Goal: Task Accomplishment & Management: Use online tool/utility

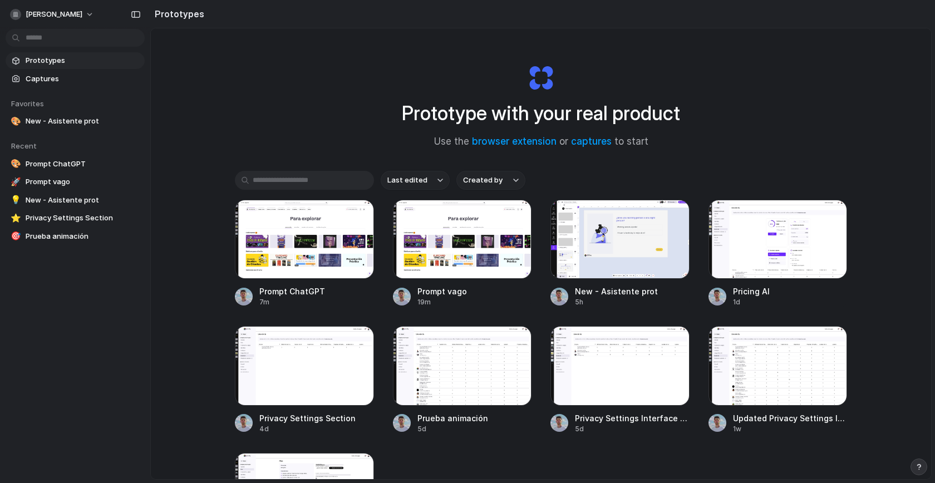
click at [313, 131] on div "Prototype with your real product Use the browser extension or captures to start…" at bounding box center [541, 283] width 780 height 510
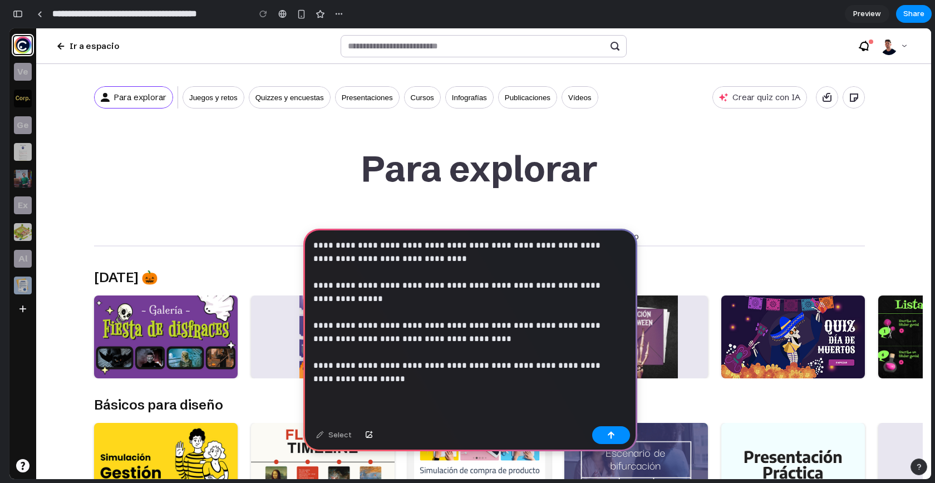
scroll to position [31, 0]
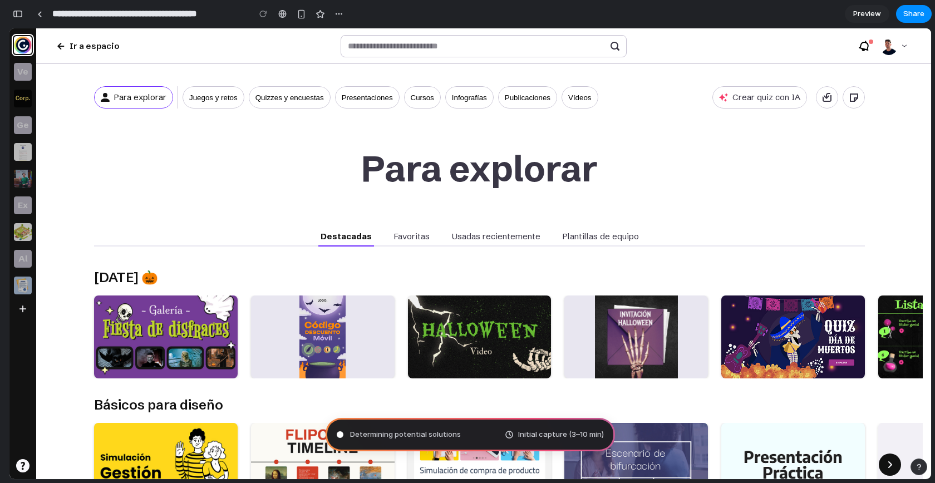
type input "**********"
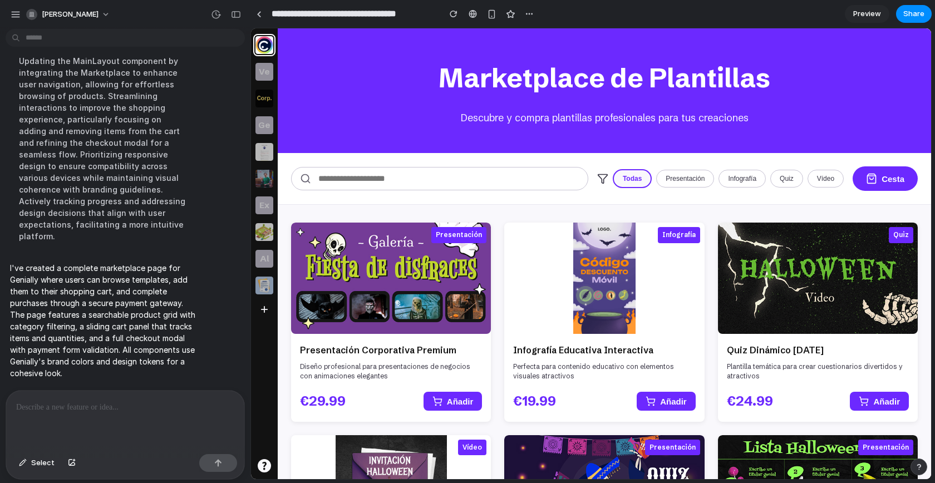
scroll to position [0, 0]
click at [238, 13] on div "button" at bounding box center [236, 15] width 10 height 8
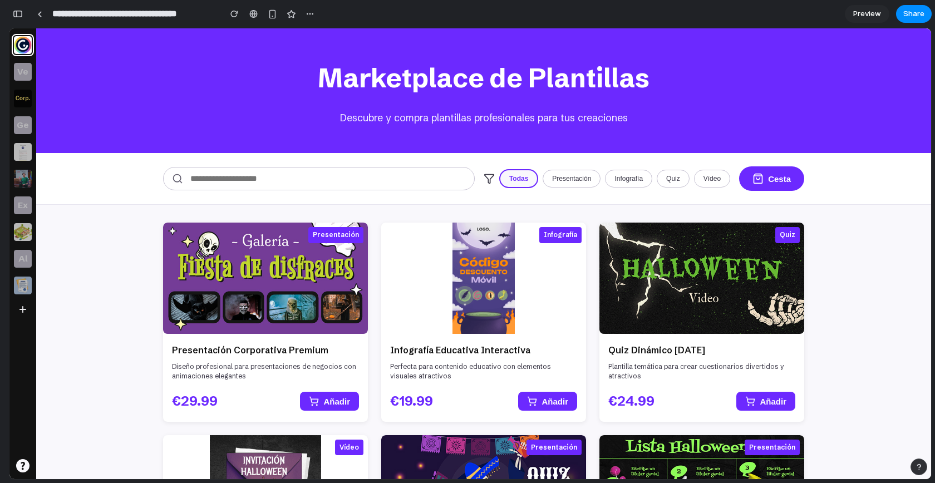
click at [838, 303] on div "Marketplace de Plantillas Descubre y compra plantillas profesionales para tus c…" at bounding box center [483, 253] width 895 height 451
click at [838, 256] on div "Marketplace de Plantillas Descubre y compra plantillas profesionales para tus c…" at bounding box center [483, 253] width 895 height 451
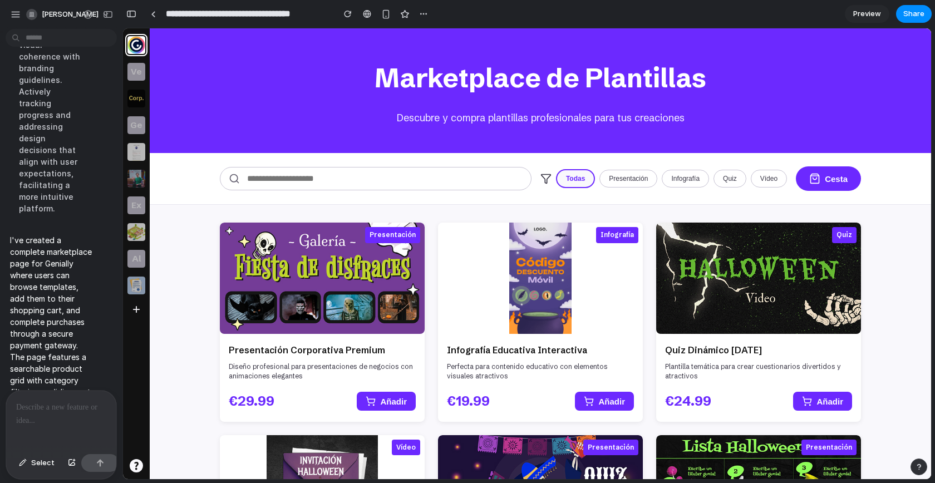
scroll to position [890, 0]
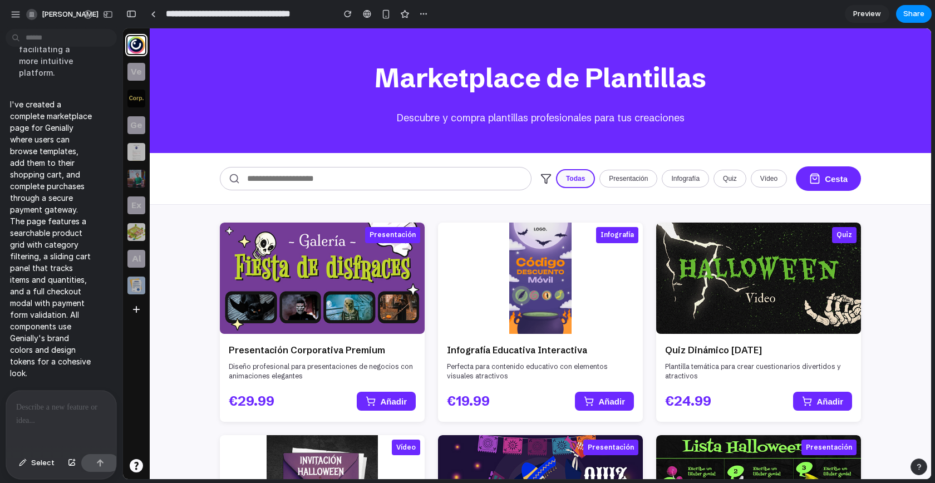
click at [43, 411] on div at bounding box center [61, 420] width 110 height 59
click at [50, 401] on p at bounding box center [61, 407] width 90 height 13
click at [47, 402] on p "**********" at bounding box center [59, 407] width 86 height 13
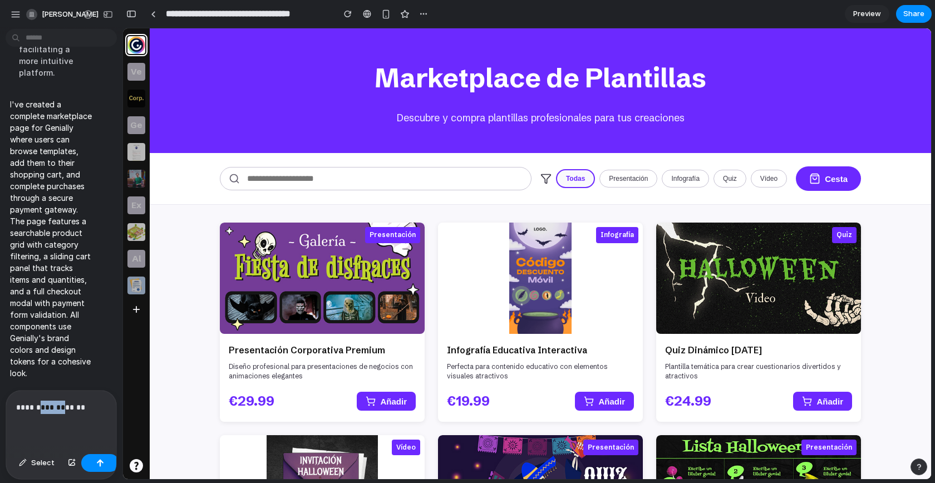
click at [47, 402] on p "**********" at bounding box center [59, 407] width 86 height 13
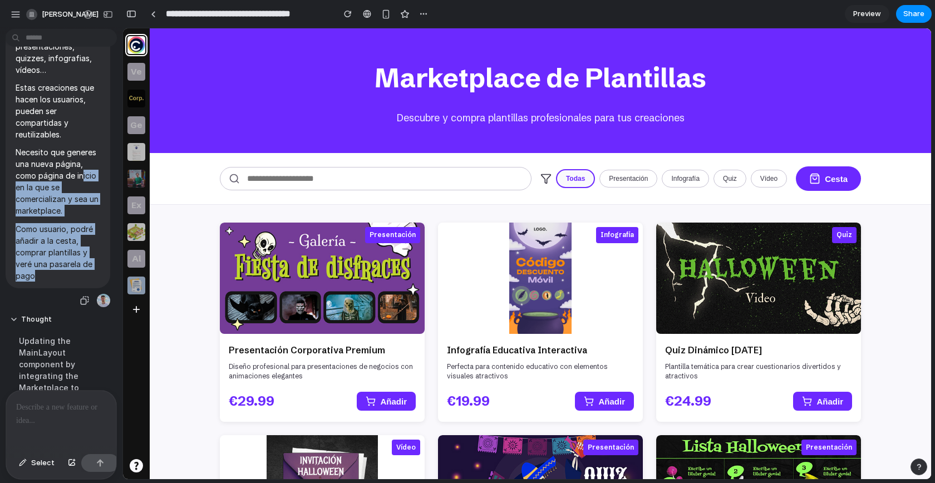
scroll to position [0, 0]
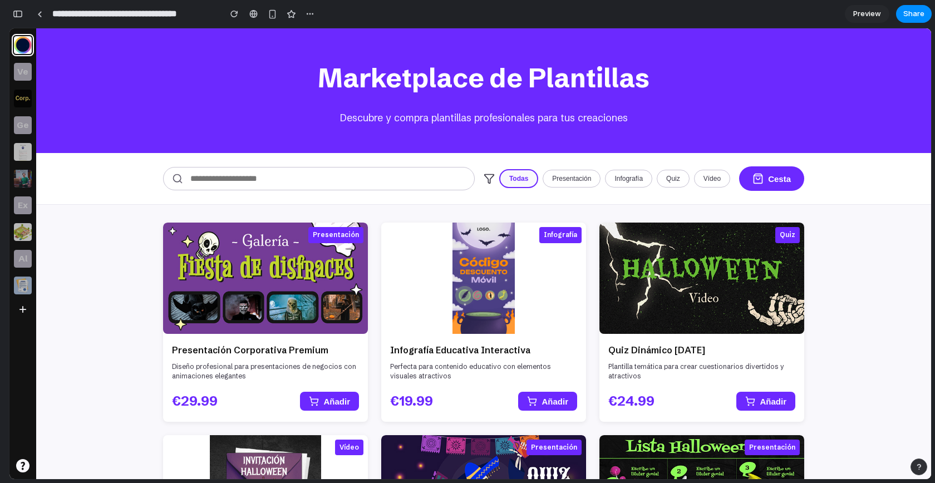
drag, startPoint x: 46, startPoint y: 274, endPoint x: 0, endPoint y: 81, distance: 198.4
click at [0, 81] on div "alejandro-ramon Genially es una herramienta de creación de contenido, presentac…" at bounding box center [467, 241] width 935 height 483
click at [20, 11] on div "button" at bounding box center [18, 14] width 10 height 8
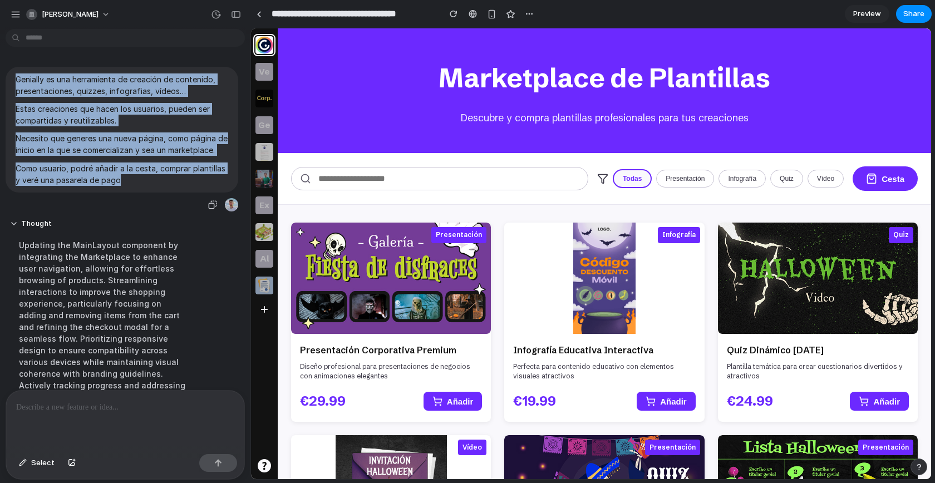
copy span "Genially es una herramienta de creación de contenido, presentaciones, quizzes, …"
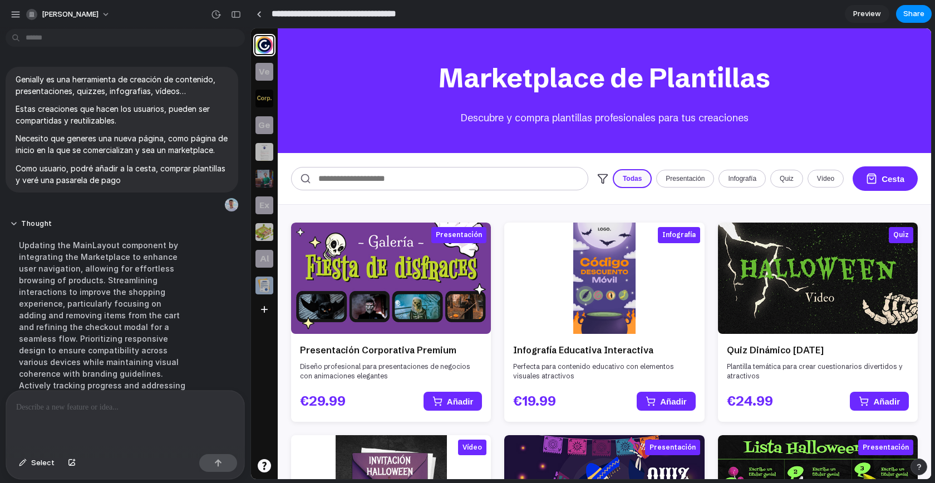
click at [318, 16] on input "**********" at bounding box center [352, 14] width 167 height 20
type input "**********"
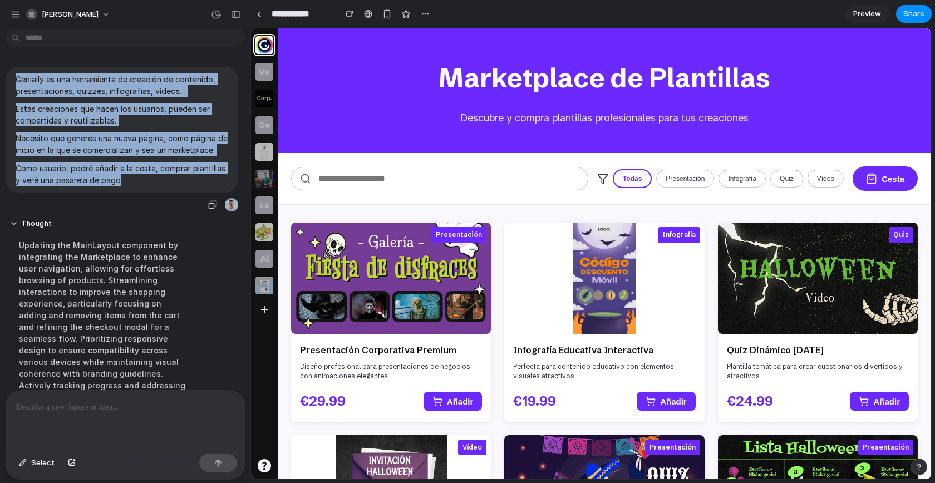
drag, startPoint x: 17, startPoint y: 78, endPoint x: 168, endPoint y: 188, distance: 186.3
click at [167, 186] on span "Genially es una herramienta de creación de contenido, presentaciones, quizzes, …" at bounding box center [122, 129] width 213 height 112
copy span "Genially es una herramienta de creación de contenido, presentaciones, quizzes, …"
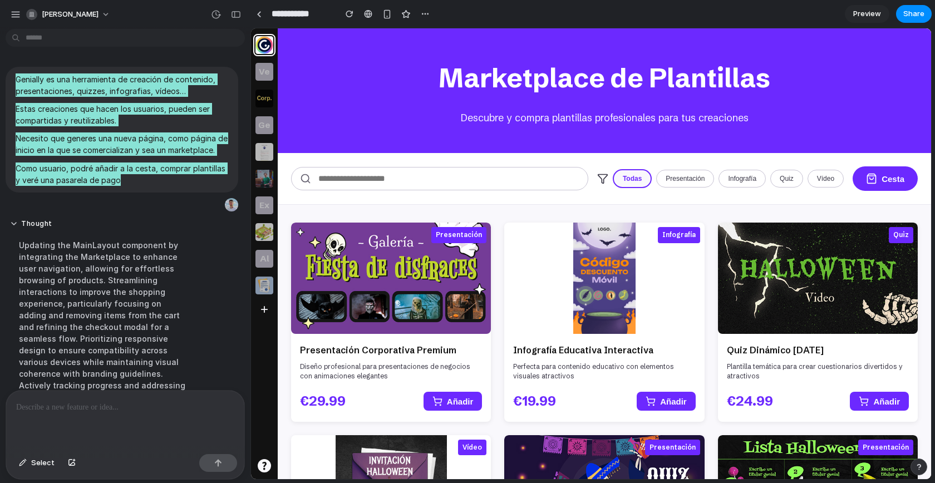
click at [320, 161] on div "Todas Presentación Infografía Quiz Vídeo Cesta" at bounding box center [604, 179] width 653 height 52
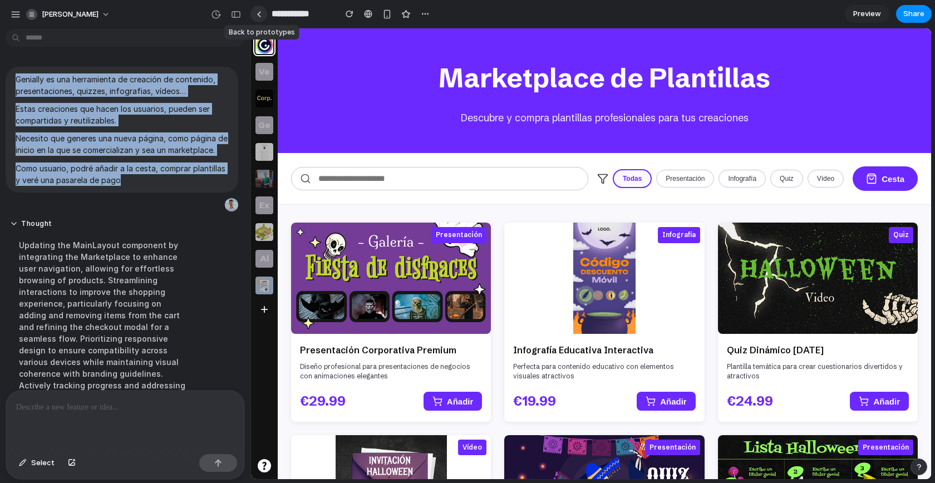
click at [258, 19] on link at bounding box center [258, 14] width 17 height 17
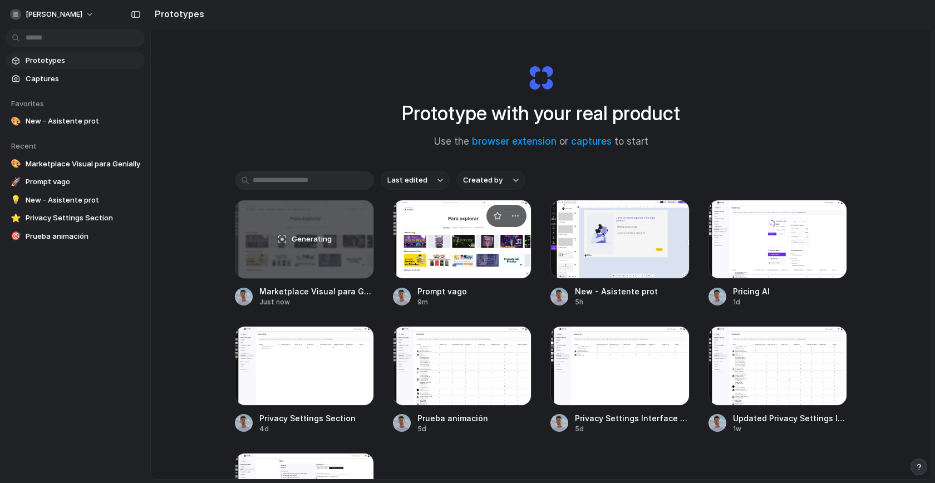
click at [459, 255] on div at bounding box center [462, 239] width 139 height 79
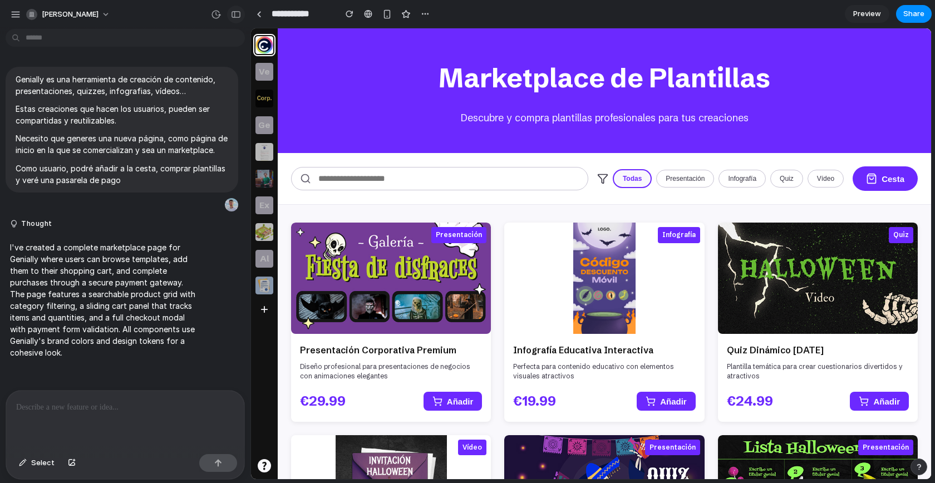
click at [237, 9] on button "button" at bounding box center [236, 15] width 18 height 18
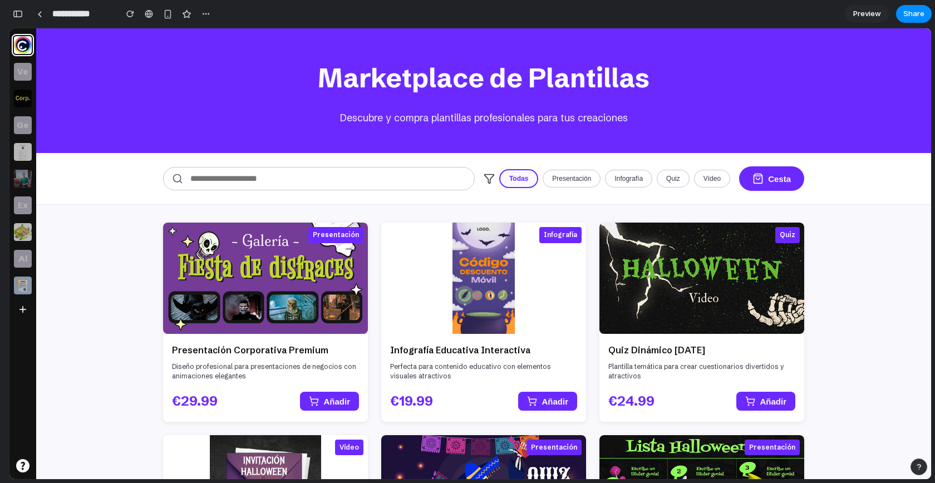
click at [564, 183] on button "Presentación" at bounding box center [572, 179] width 58 height 18
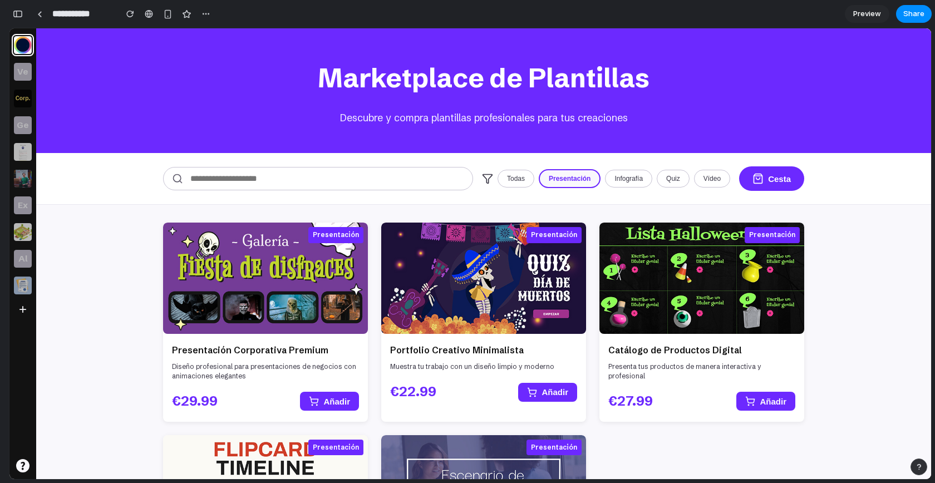
click at [616, 181] on button "Infografía" at bounding box center [628, 179] width 47 height 18
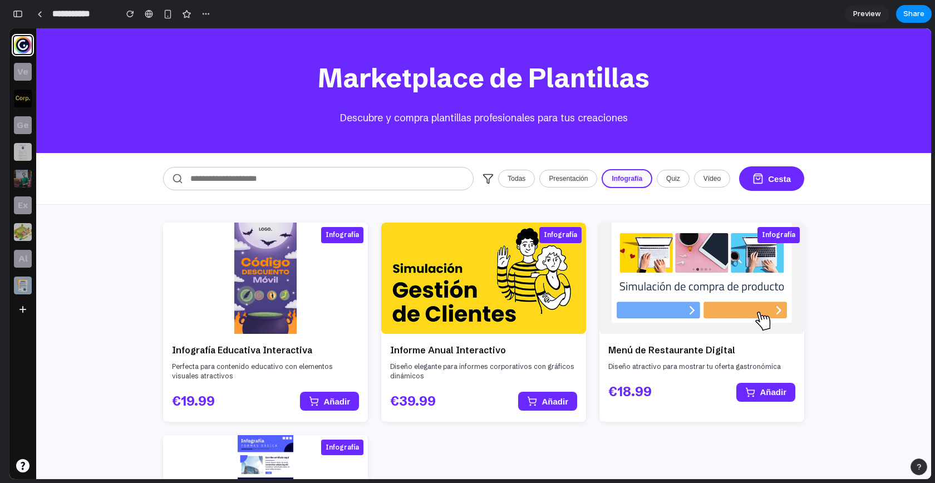
click at [665, 181] on button "Quiz" at bounding box center [673, 179] width 33 height 18
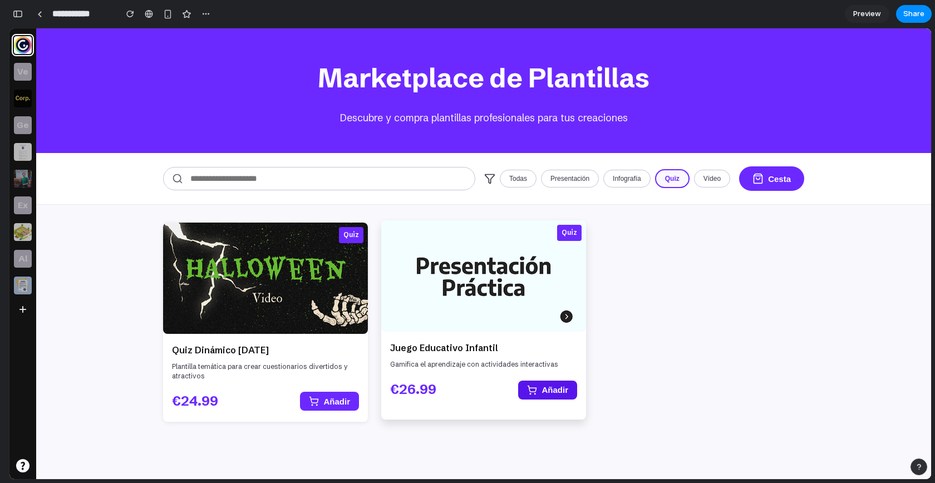
click at [541, 391] on button "Añadir" at bounding box center [547, 390] width 59 height 19
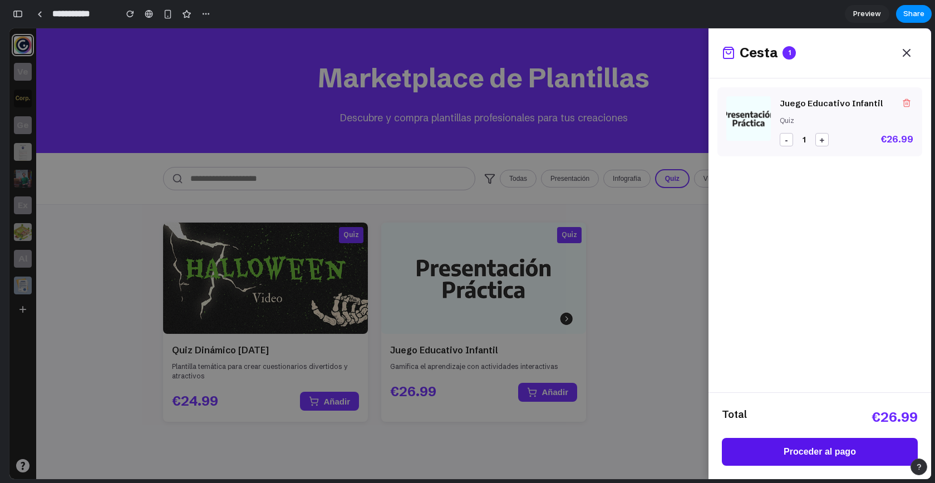
click at [820, 456] on button "Proceder al pago" at bounding box center [820, 452] width 196 height 28
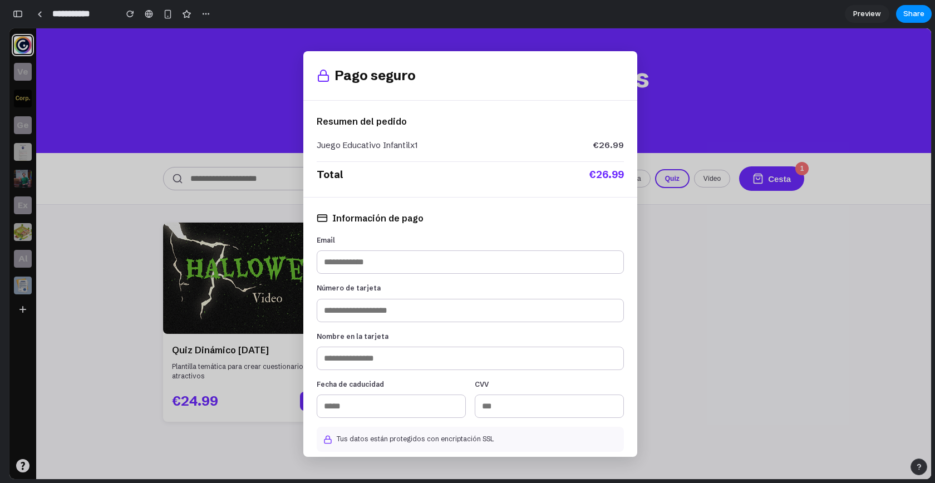
scroll to position [51, 0]
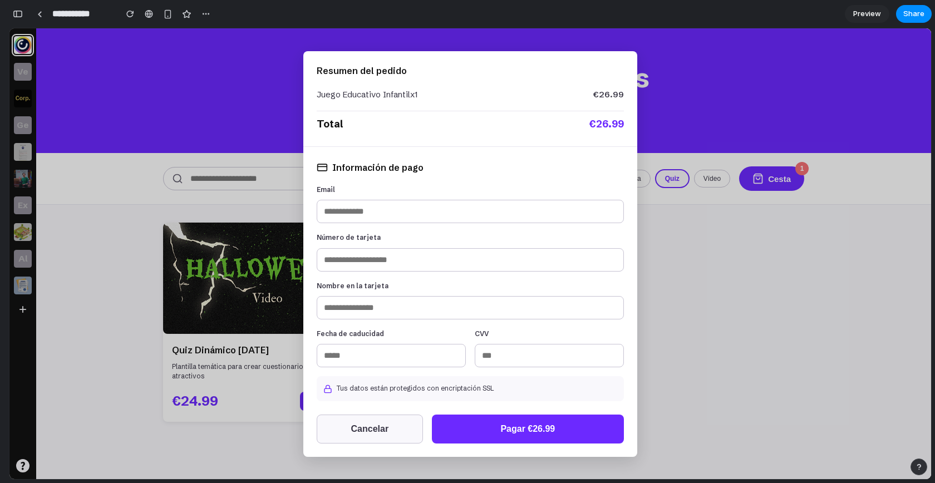
click at [374, 425] on button "Cancelar" at bounding box center [370, 429] width 106 height 29
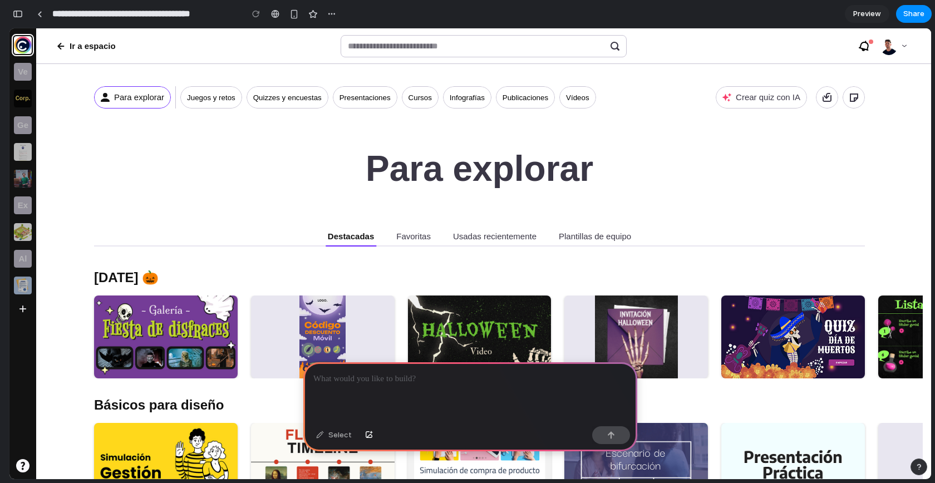
scroll to position [0, 10]
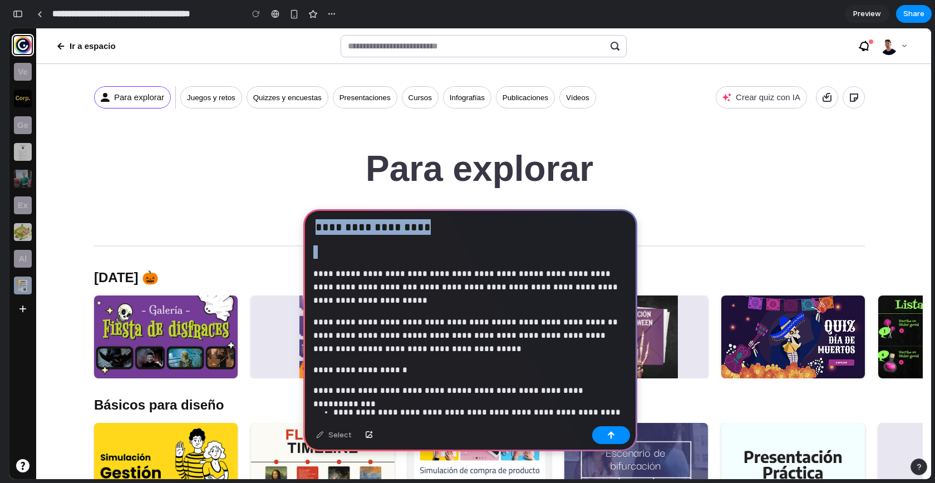
drag, startPoint x: 421, startPoint y: 289, endPoint x: 299, endPoint y: 190, distance: 156.6
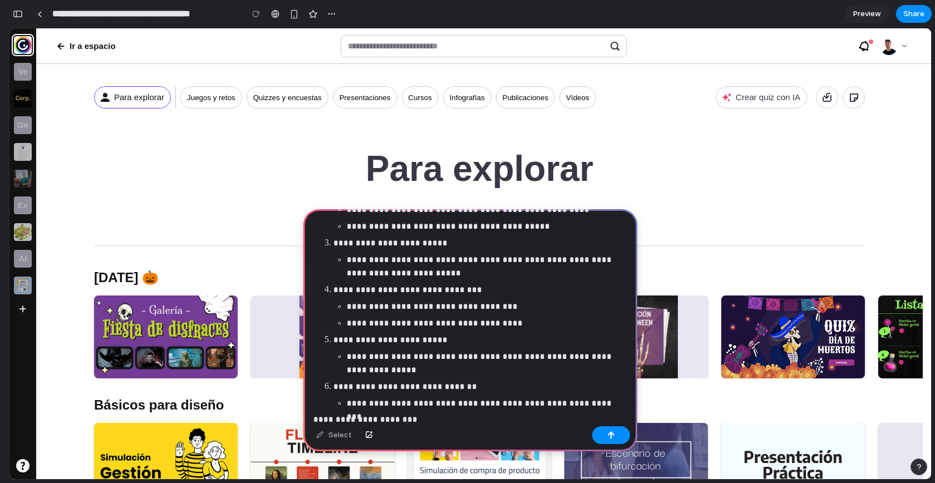
scroll to position [500, 0]
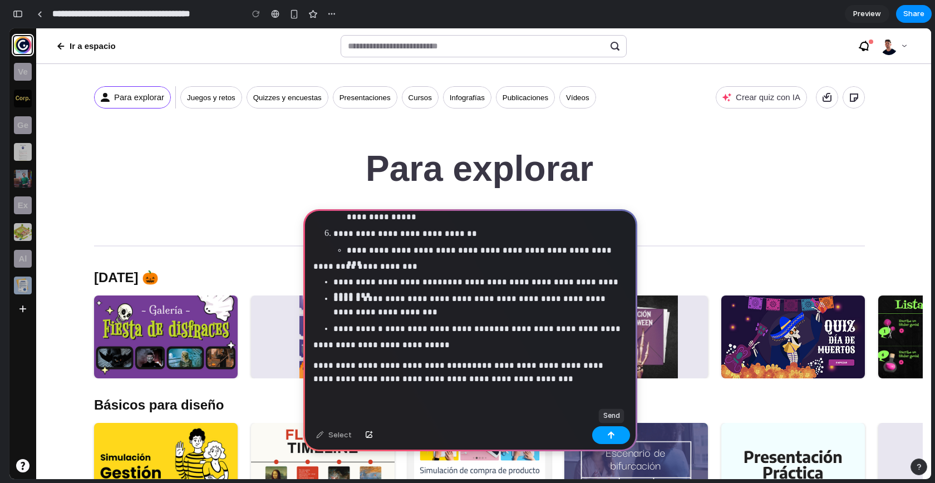
click at [604, 435] on button "button" at bounding box center [611, 435] width 38 height 18
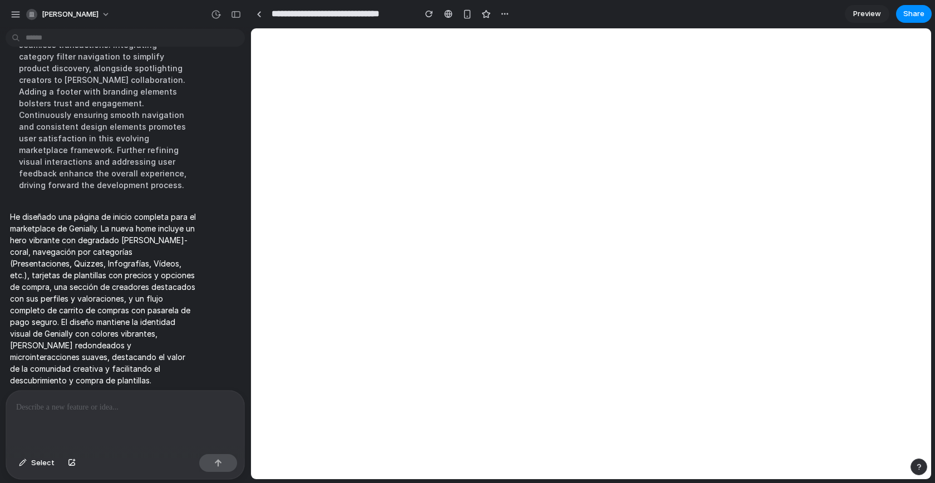
scroll to position [0, 0]
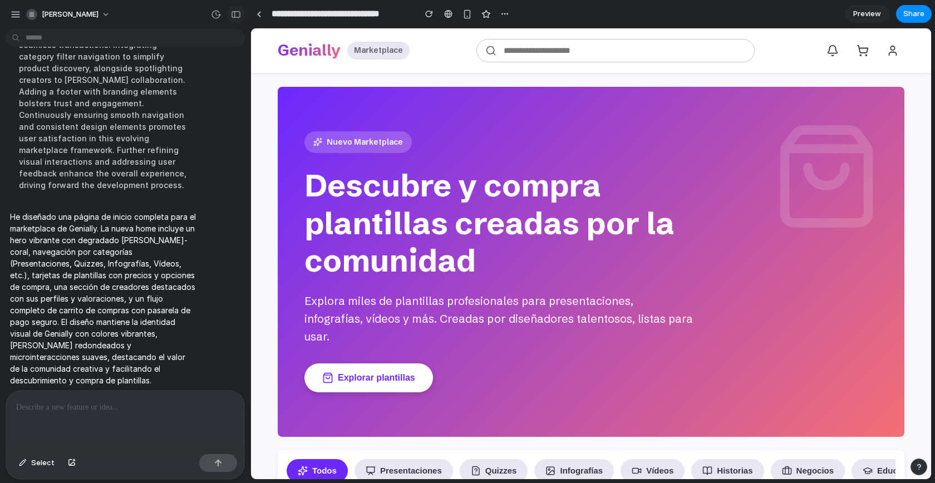
click at [238, 17] on div "button" at bounding box center [236, 15] width 10 height 8
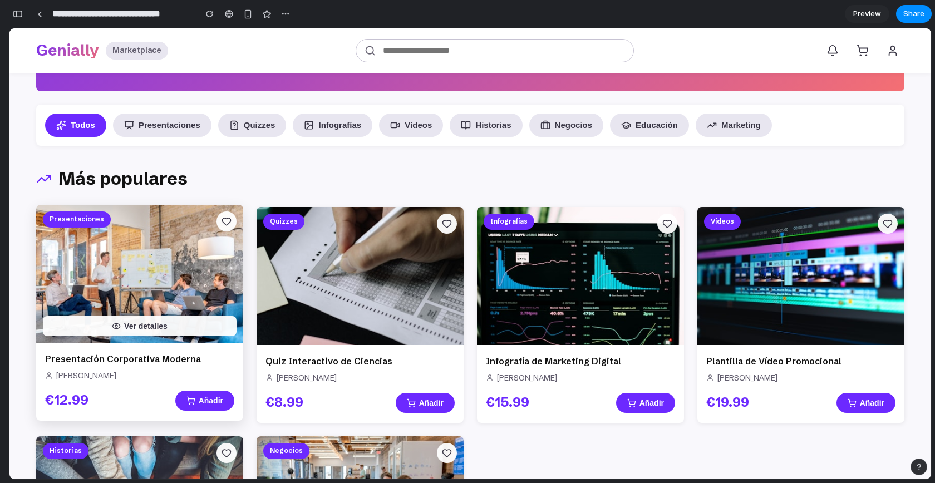
scroll to position [355, 0]
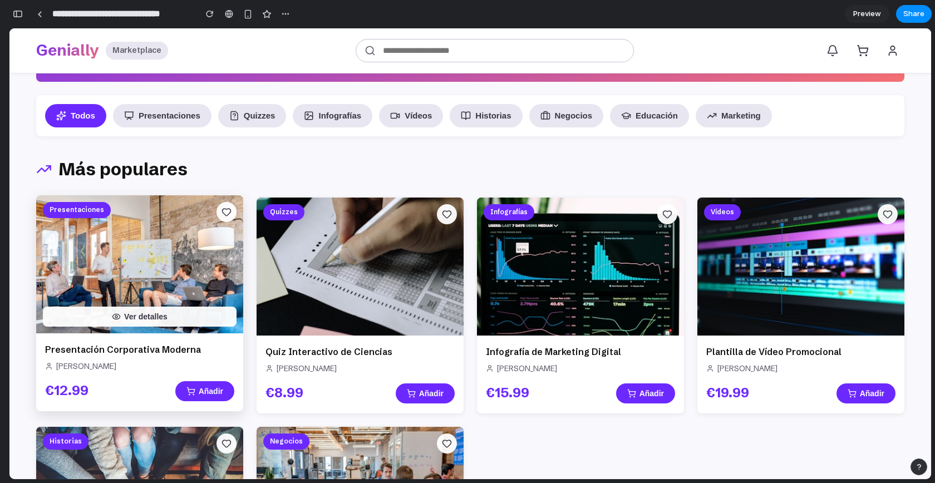
click at [159, 286] on img at bounding box center [139, 264] width 207 height 138
click at [159, 307] on button "Ver detalles" at bounding box center [140, 317] width 194 height 20
click at [181, 277] on img at bounding box center [139, 264] width 207 height 138
click at [160, 307] on button "Ver detalles" at bounding box center [140, 317] width 194 height 20
click at [203, 381] on button "Añadir" at bounding box center [204, 391] width 59 height 20
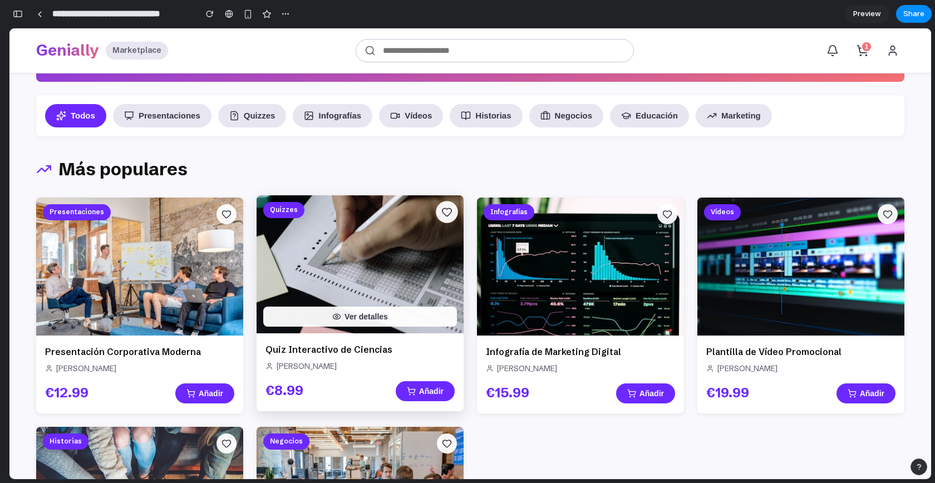
click at [441, 206] on icon at bounding box center [446, 211] width 11 height 11
click at [446, 209] on icon at bounding box center [446, 213] width 9 height 8
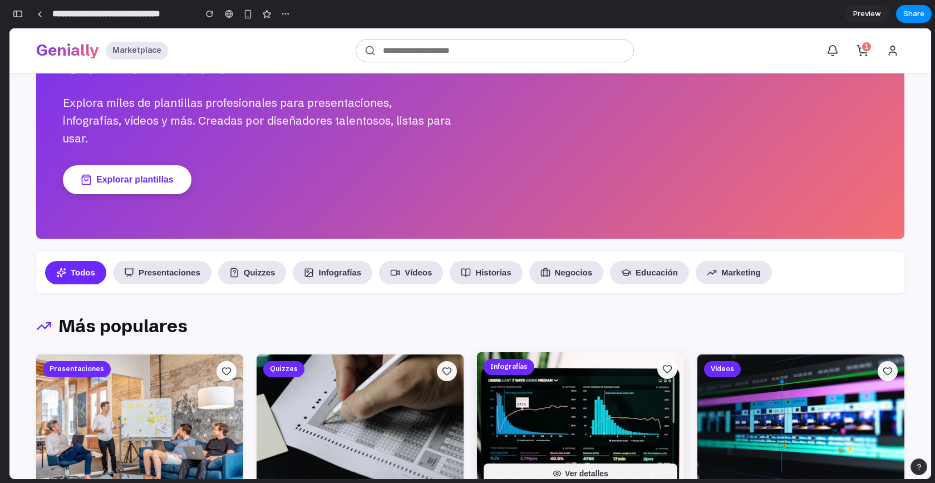
scroll to position [0, 0]
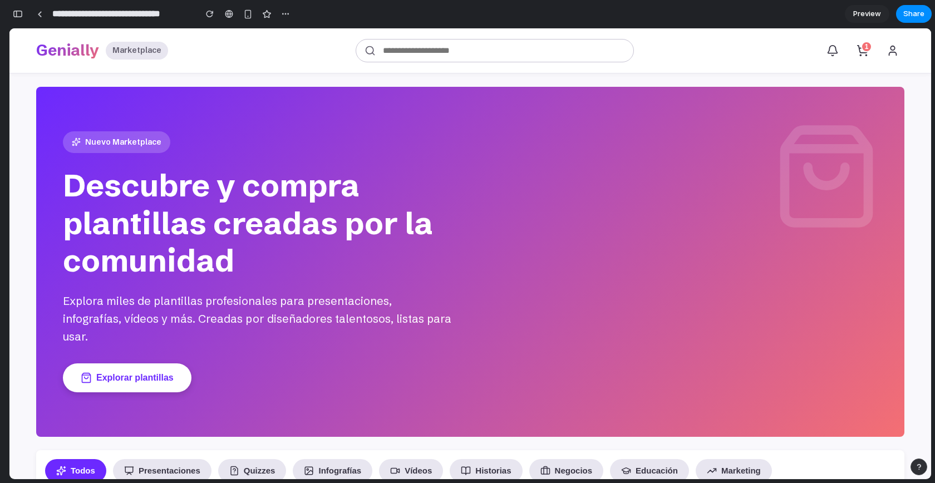
click at [155, 8] on input "**********" at bounding box center [121, 14] width 142 height 20
type input "**********"
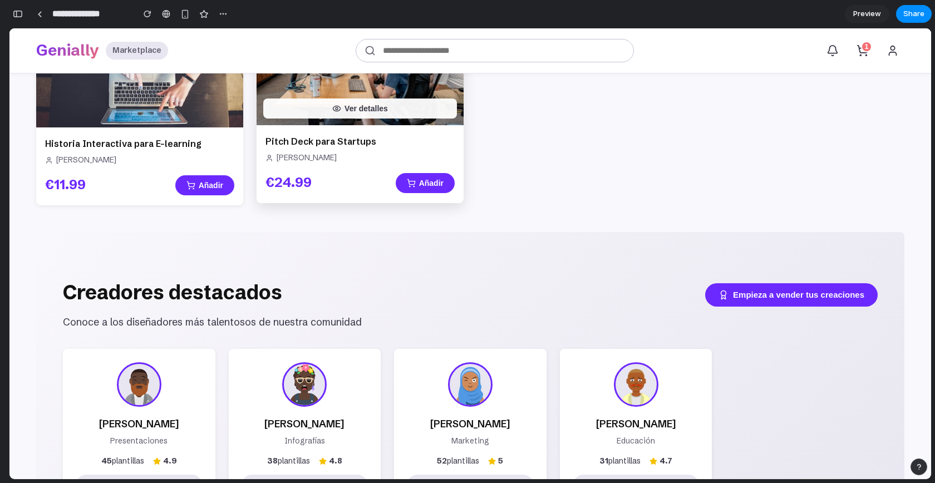
scroll to position [1008, 0]
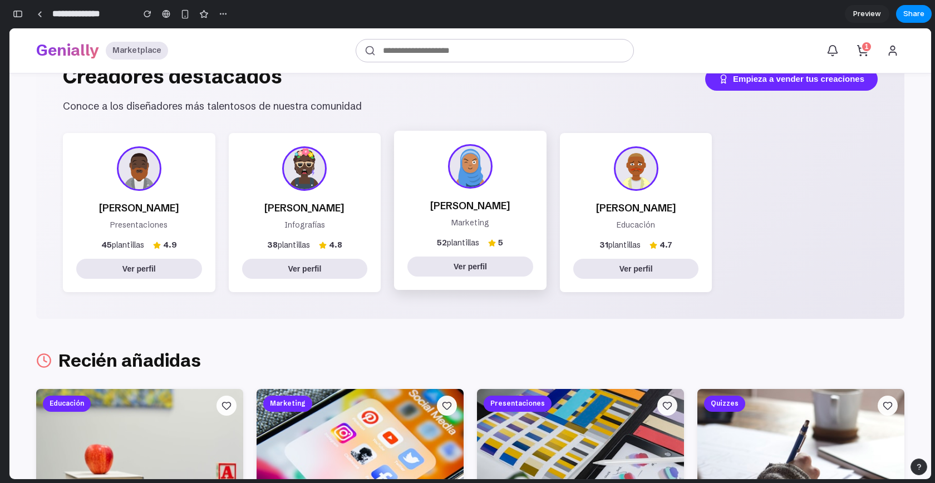
click at [467, 198] on h3 "[PERSON_NAME]" at bounding box center [470, 206] width 126 height 17
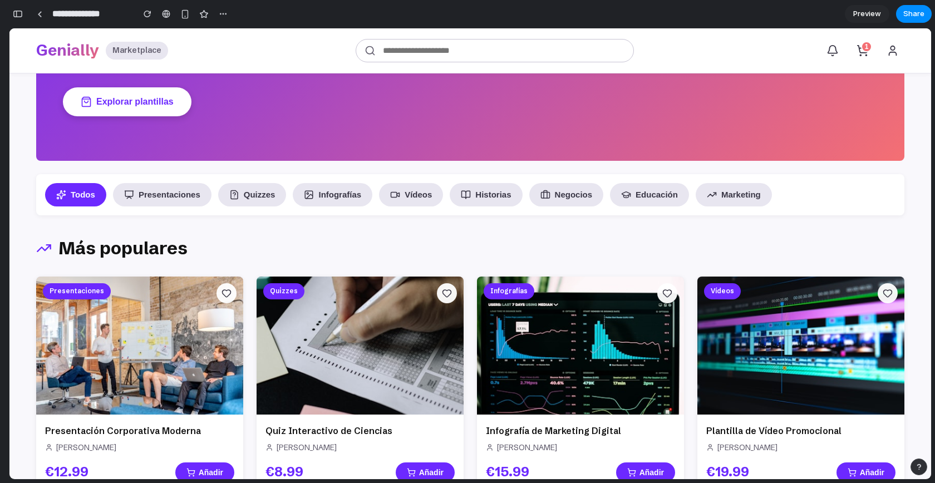
scroll to position [0, 0]
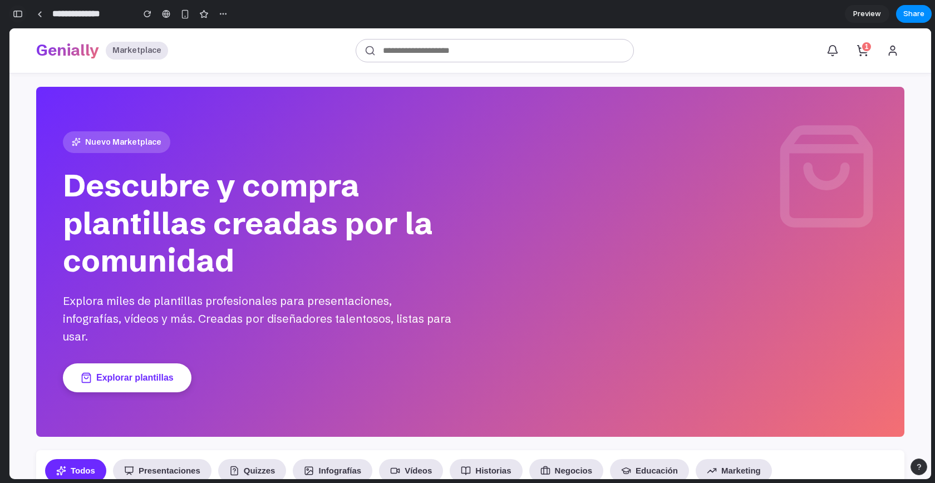
click at [20, 15] on div "button" at bounding box center [18, 14] width 10 height 8
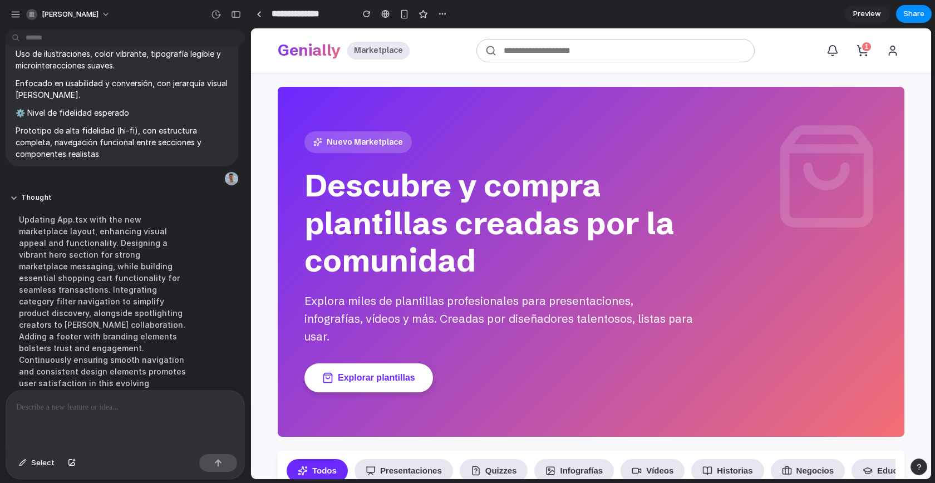
scroll to position [666, 0]
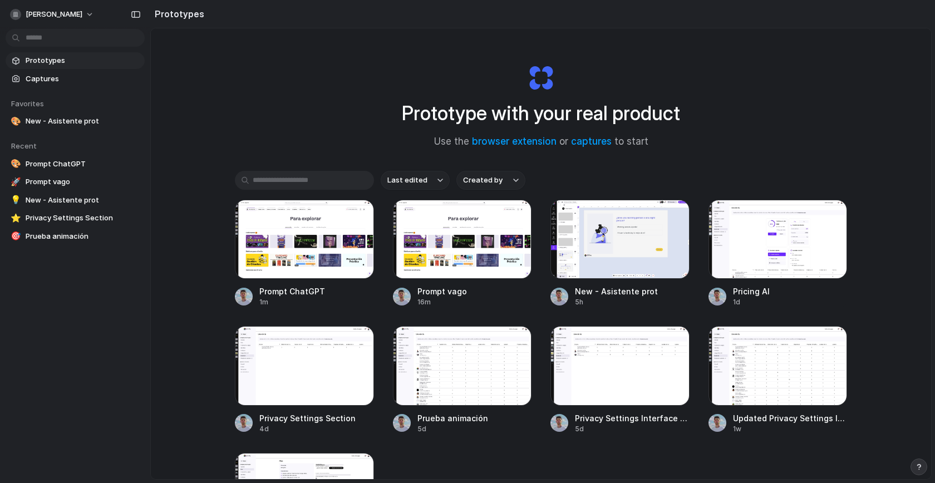
click at [313, 87] on div "Prototype with your real product Use the browser extension or captures to start…" at bounding box center [541, 283] width 780 height 510
click at [327, 243] on div at bounding box center [304, 239] width 139 height 79
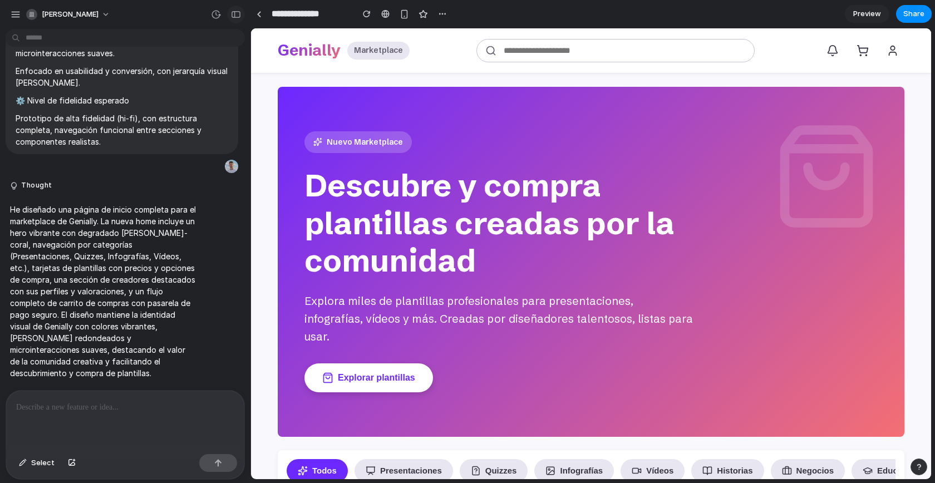
click at [230, 18] on button "button" at bounding box center [236, 15] width 18 height 18
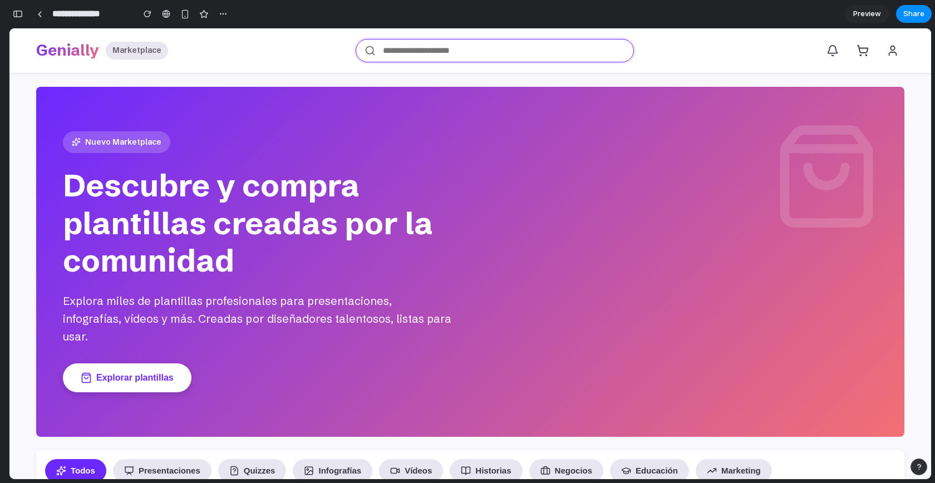
click at [428, 48] on input "text" at bounding box center [495, 50] width 278 height 23
click at [65, 46] on div "Genially" at bounding box center [67, 50] width 63 height 27
click at [831, 48] on button at bounding box center [832, 50] width 23 height 23
click at [858, 48] on icon at bounding box center [863, 49] width 10 height 7
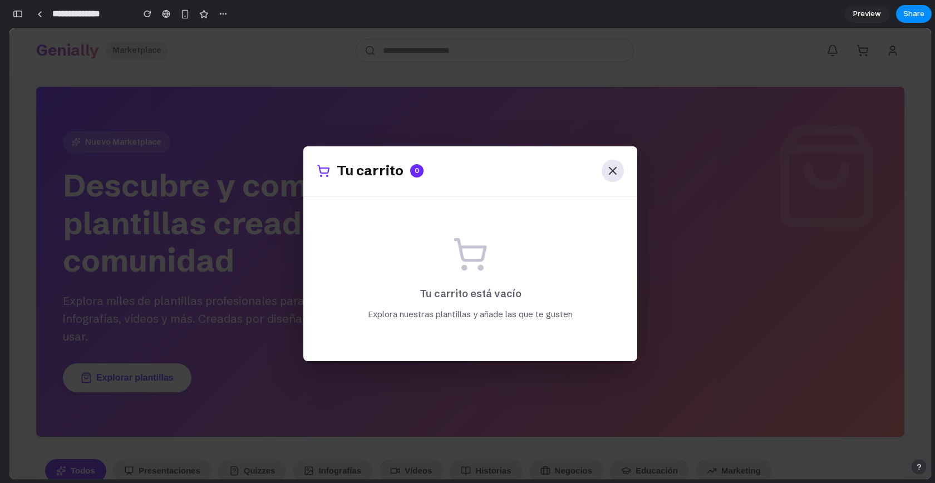
click at [611, 172] on icon at bounding box center [612, 170] width 13 height 13
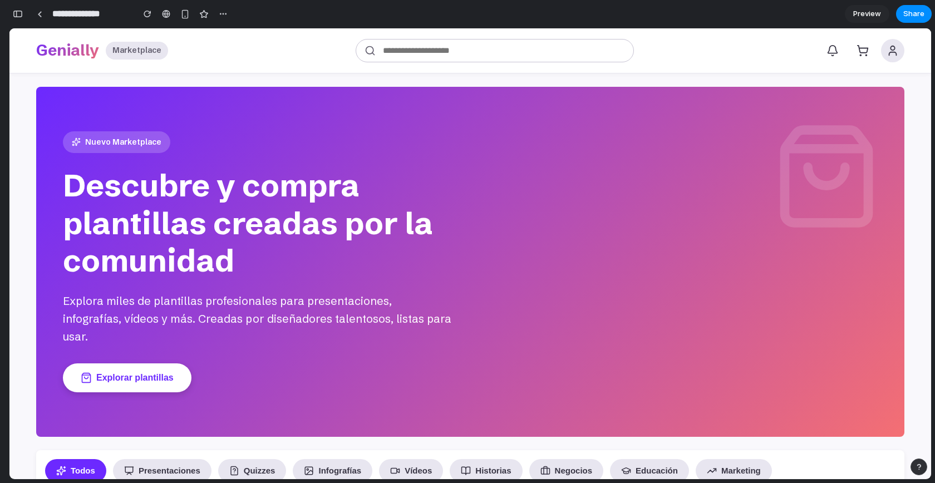
click at [881, 50] on button at bounding box center [892, 50] width 23 height 23
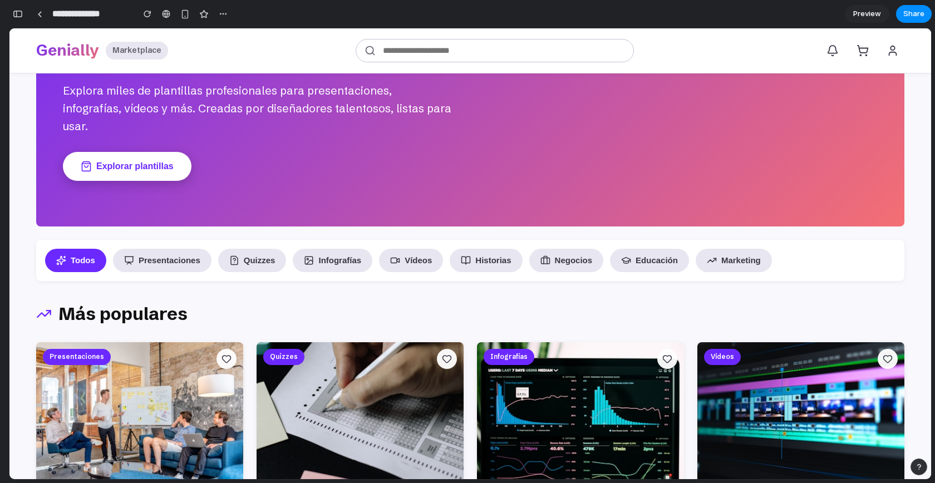
click at [114, 152] on button "Explorar plantillas" at bounding box center [127, 166] width 129 height 29
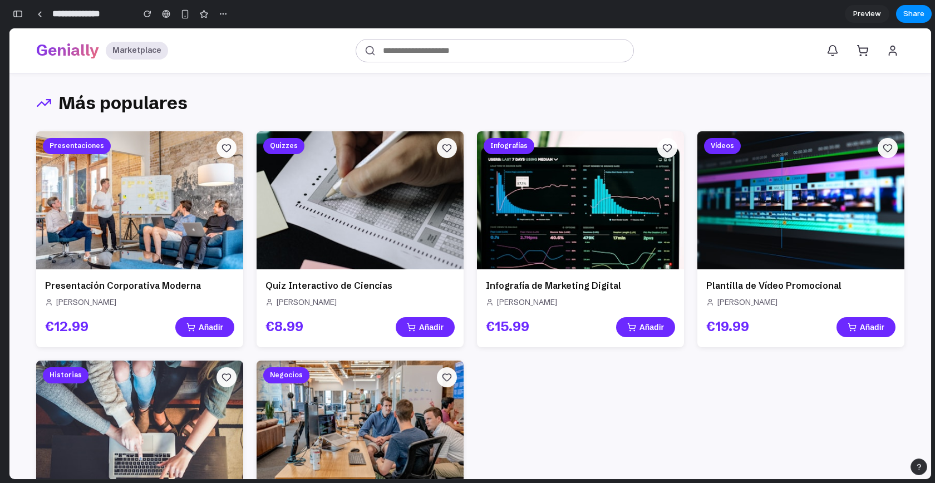
scroll to position [462, 0]
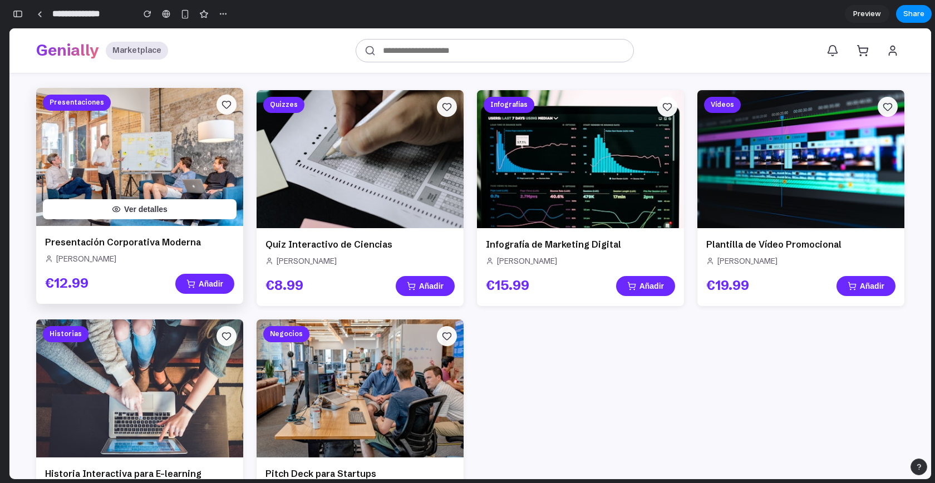
click at [155, 199] on button "Ver detalles" at bounding box center [140, 209] width 194 height 20
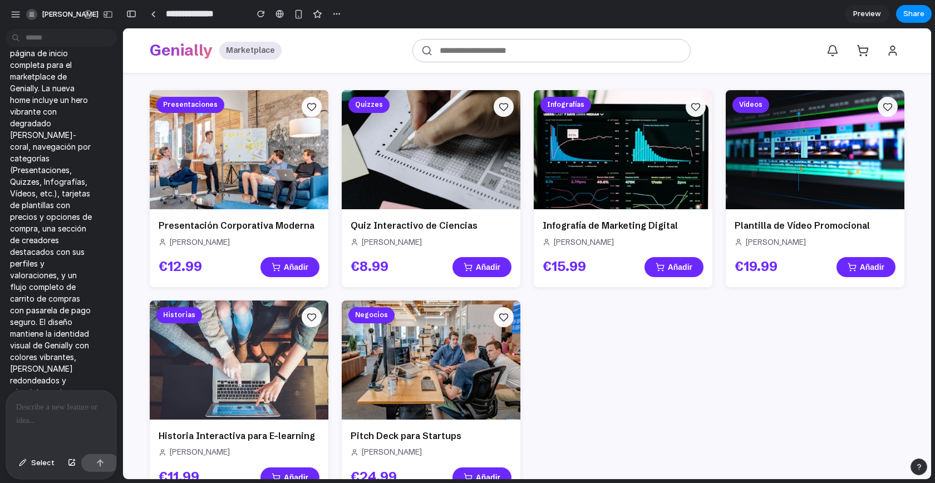
click at [49, 421] on div at bounding box center [61, 420] width 110 height 59
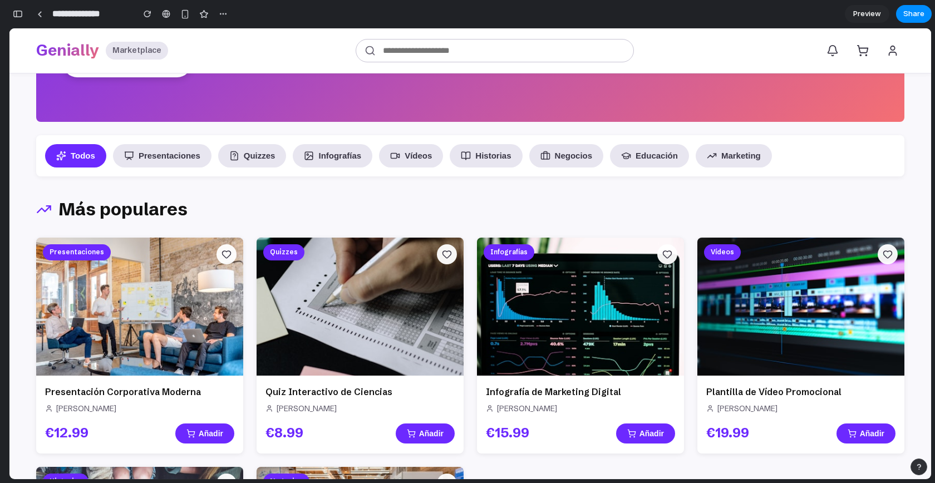
scroll to position [411, 0]
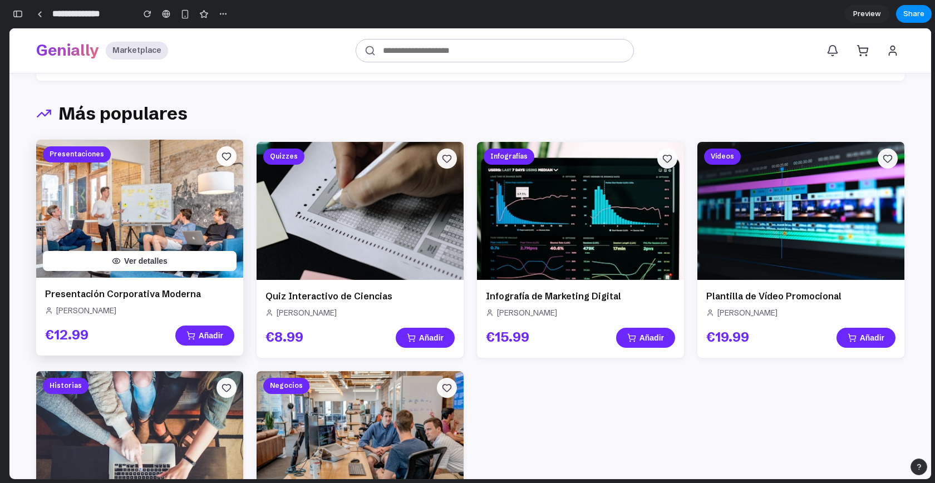
click at [134, 251] on button "Ver detalles" at bounding box center [140, 261] width 194 height 20
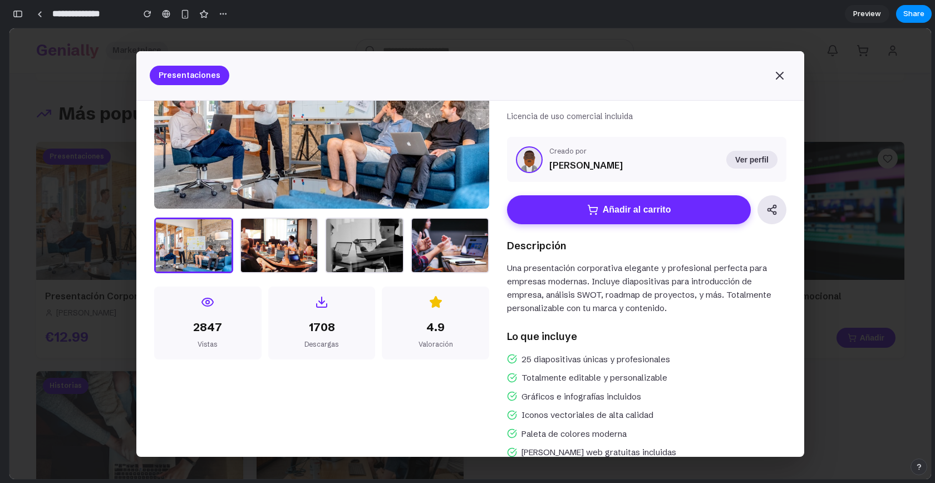
scroll to position [0, 0]
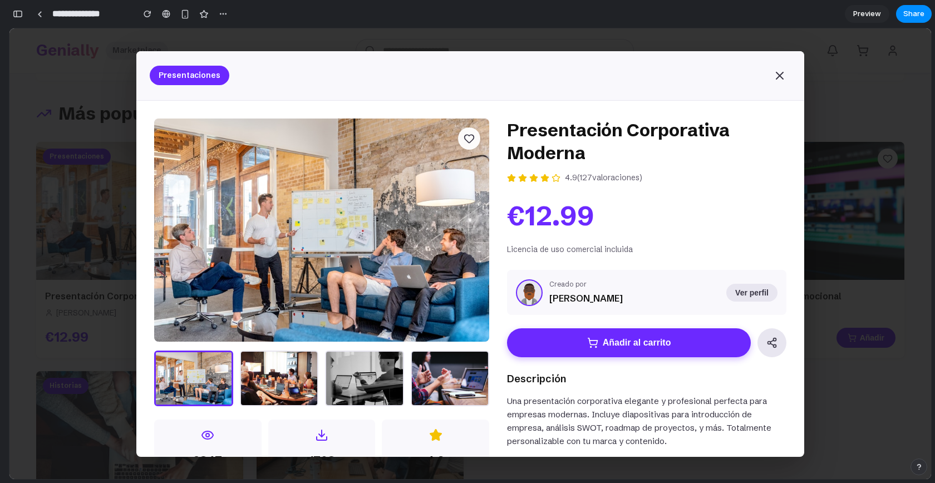
click at [301, 36] on div "Presentaciones 2847 Vistas 1708 Descargas 4.9 Valoración Presentación Corporati…" at bounding box center [470, 253] width 922 height 451
